Goal: Task Accomplishment & Management: Use online tool/utility

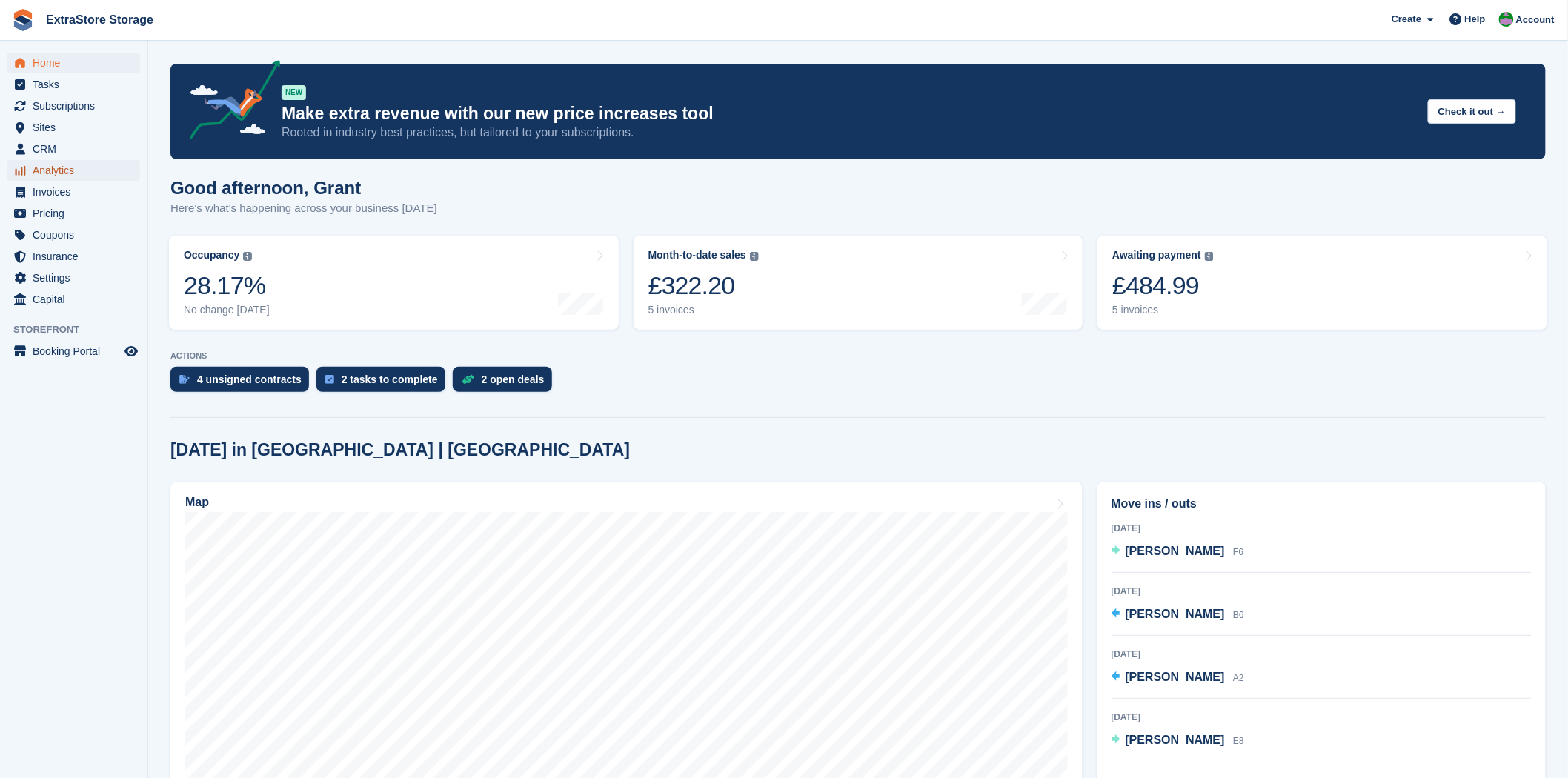
click at [63, 173] on span "Analytics" at bounding box center [77, 170] width 89 height 21
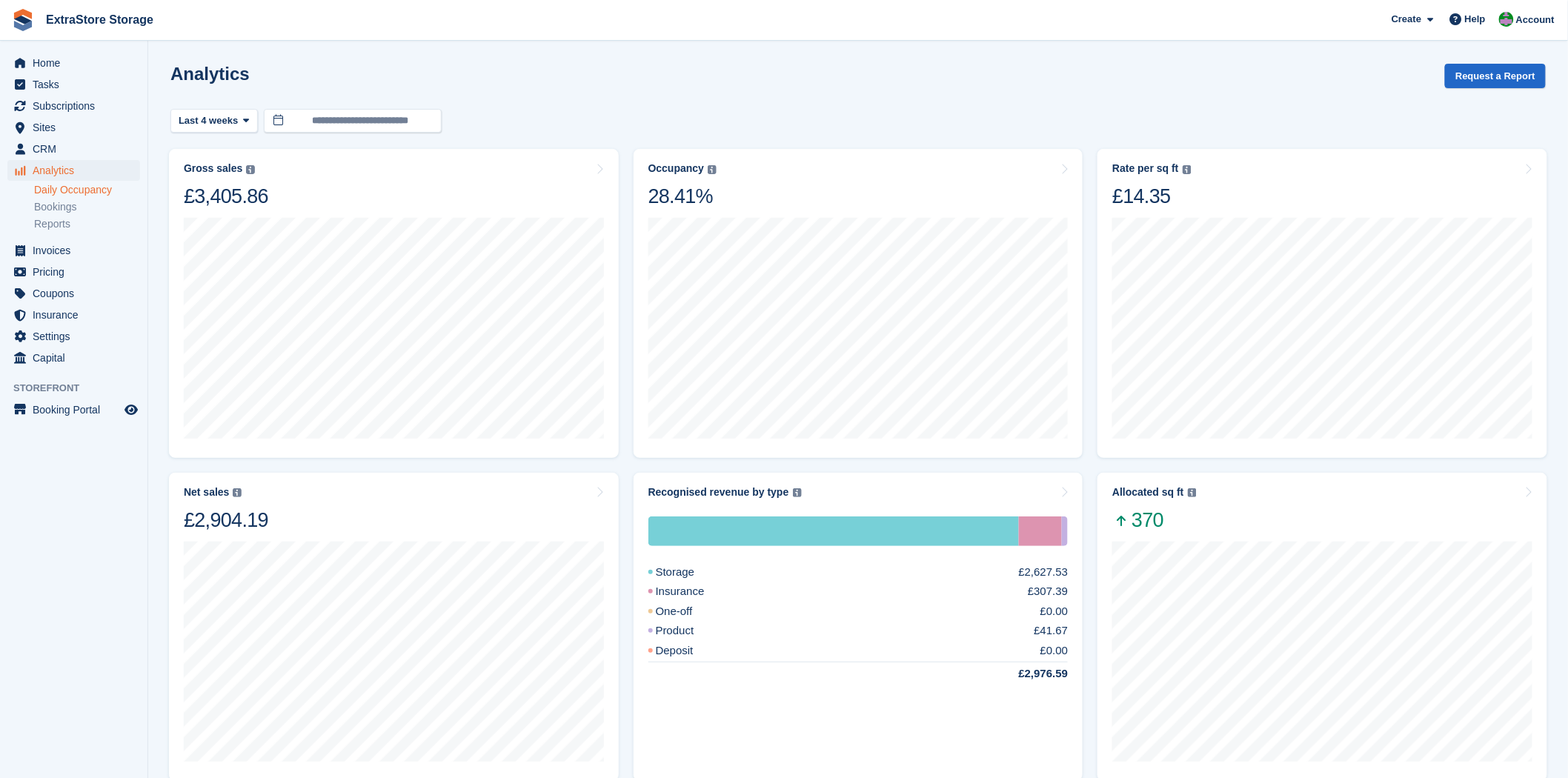
click at [77, 190] on link "Daily Occupancy" at bounding box center [87, 190] width 106 height 14
